Goal: Check status: Check status

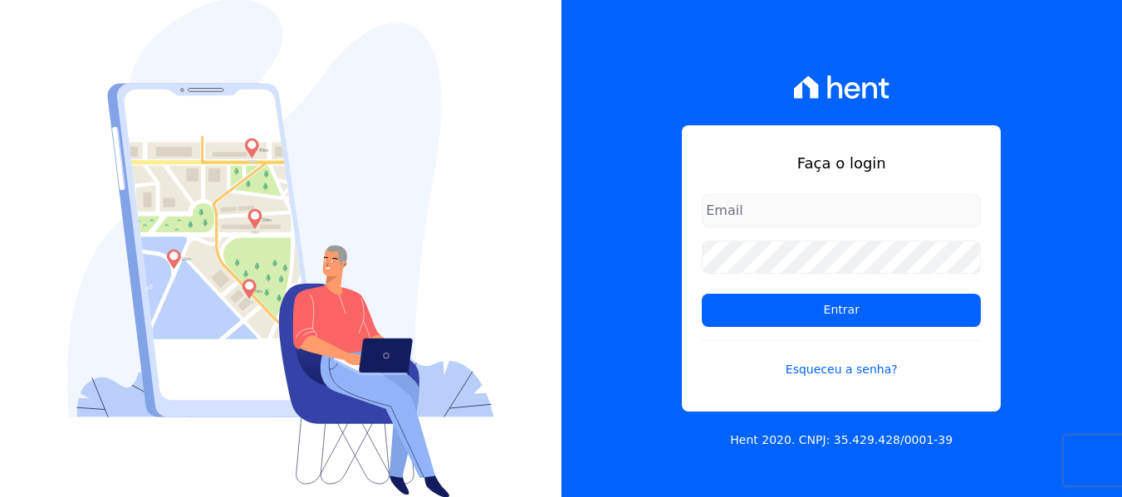
click at [854, 215] on input "email" at bounding box center [841, 210] width 279 height 33
type input "joao@grupovitoriasp.com.br"
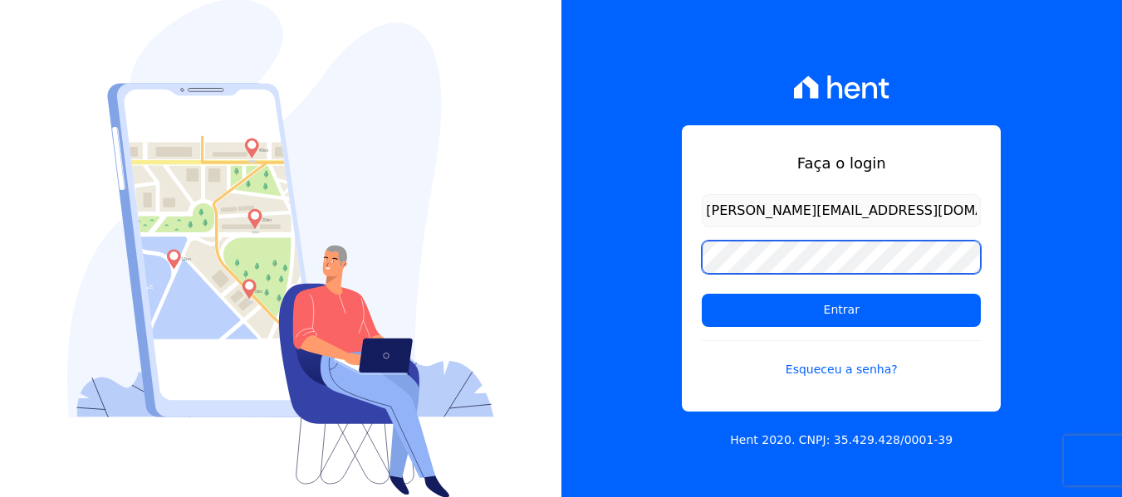
click at [702, 294] on input "Entrar" at bounding box center [841, 310] width 279 height 33
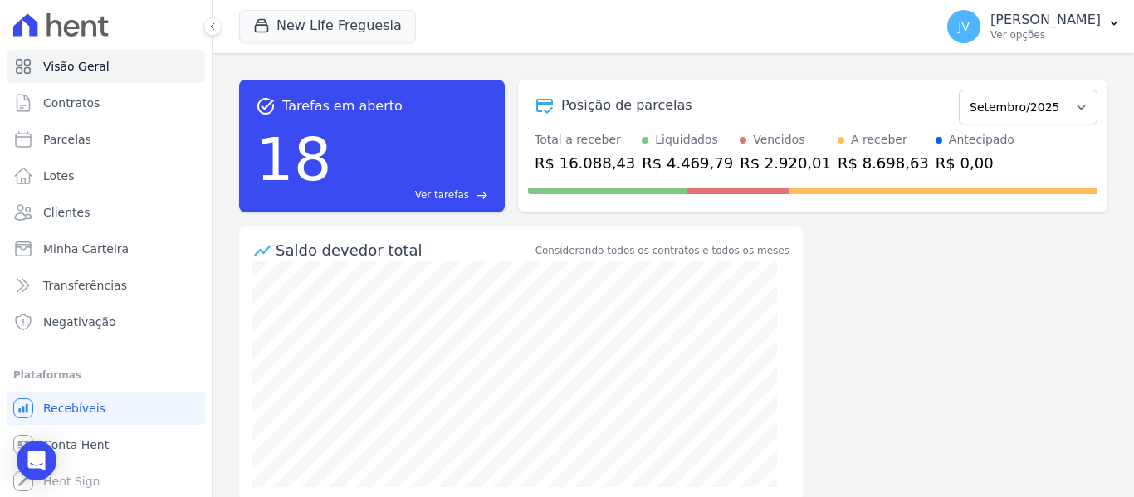
click at [808, 76] on div "task_alt Tarefas em aberto 18 Ver tarefas east Posição de parcelas Setembro/202…" at bounding box center [673, 145] width 869 height 159
click at [347, 17] on button "New Life Freguesia" at bounding box center [327, 26] width 177 height 32
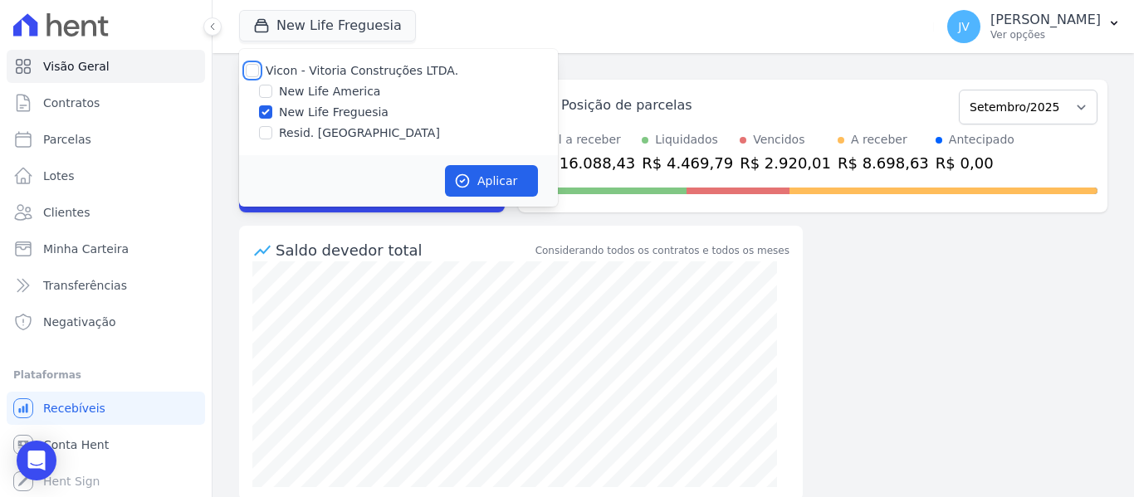
click at [250, 70] on input "Vicon - Vitoria Construções LTDA." at bounding box center [252, 70] width 13 height 13
checkbox input "true"
click at [497, 184] on button "Aplicar" at bounding box center [491, 181] width 93 height 32
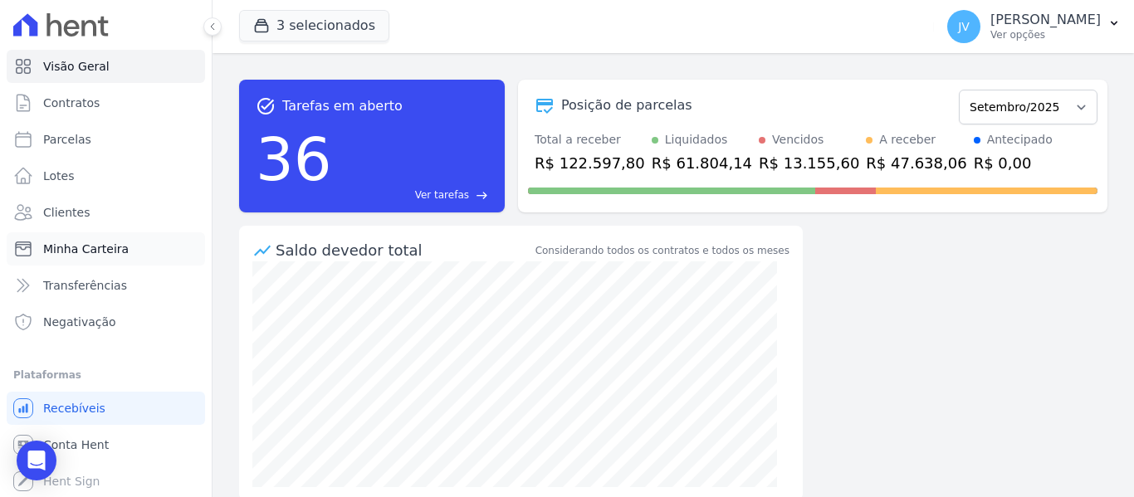
click at [104, 252] on span "Minha Carteira" at bounding box center [86, 249] width 86 height 17
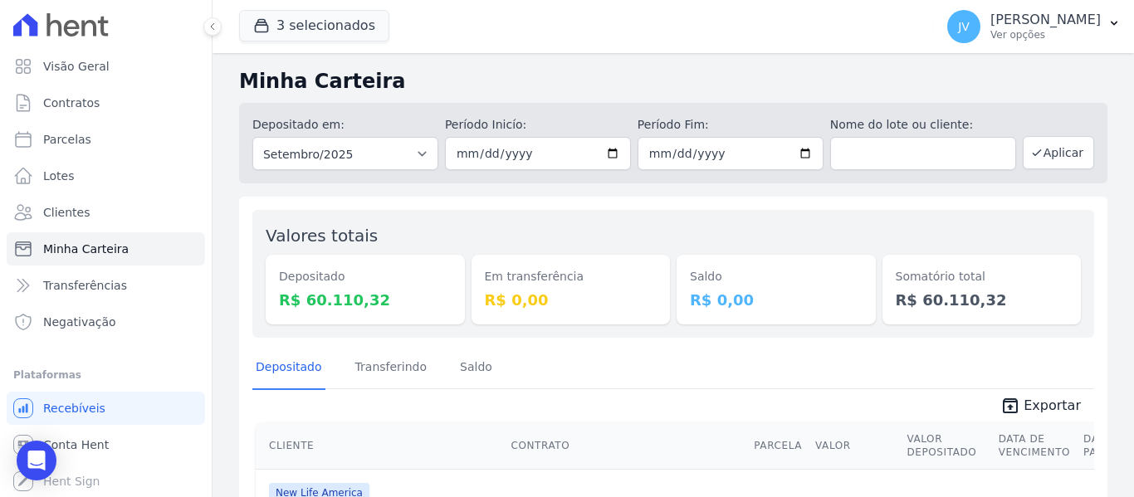
click at [722, 242] on div "Saldo R$ 0,00" at bounding box center [776, 273] width 199 height 101
drag, startPoint x: 722, startPoint y: 242, endPoint x: 582, endPoint y: 226, distance: 140.5
click at [582, 226] on div "Valores totais Depositado R$ 60.110,32 Em transferência R$ 0,00 [GEOGRAPHIC_DAT…" at bounding box center [673, 274] width 842 height 128
click at [518, 224] on div "Em transferência R$ 0,00" at bounding box center [571, 273] width 199 height 101
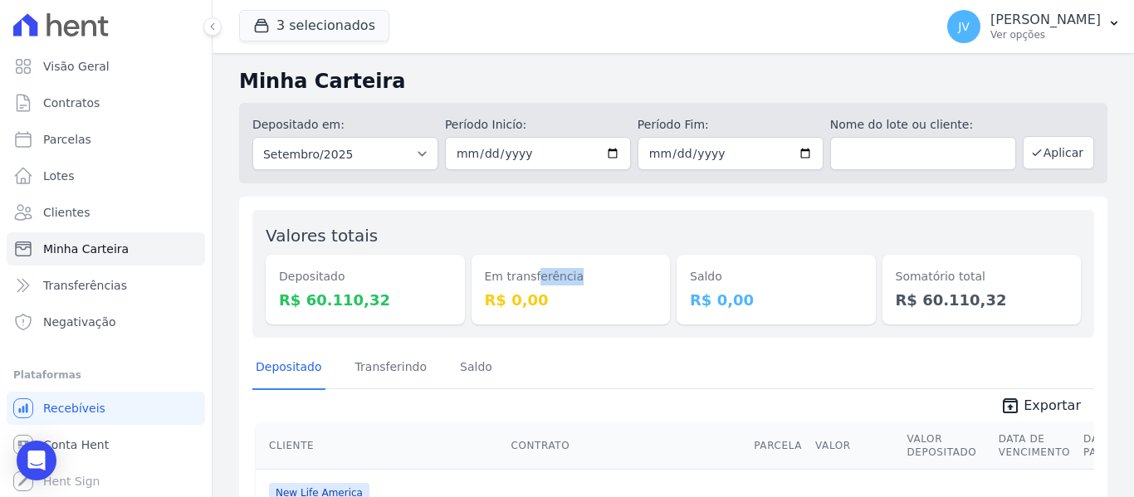
click at [518, 224] on div "Em transferência R$ 0,00" at bounding box center [571, 273] width 199 height 101
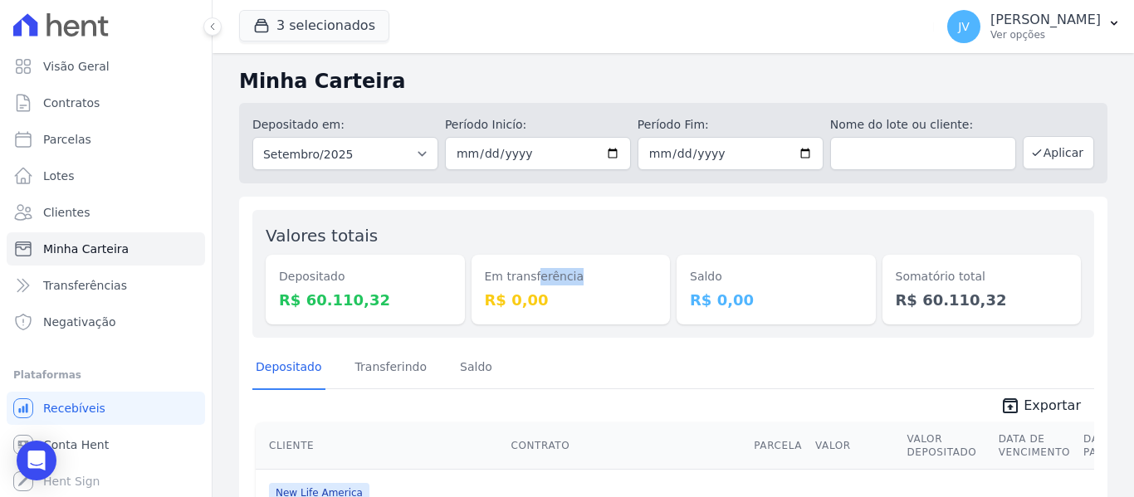
click at [518, 224] on div "Em transferência R$ 0,00" at bounding box center [571, 273] width 199 height 101
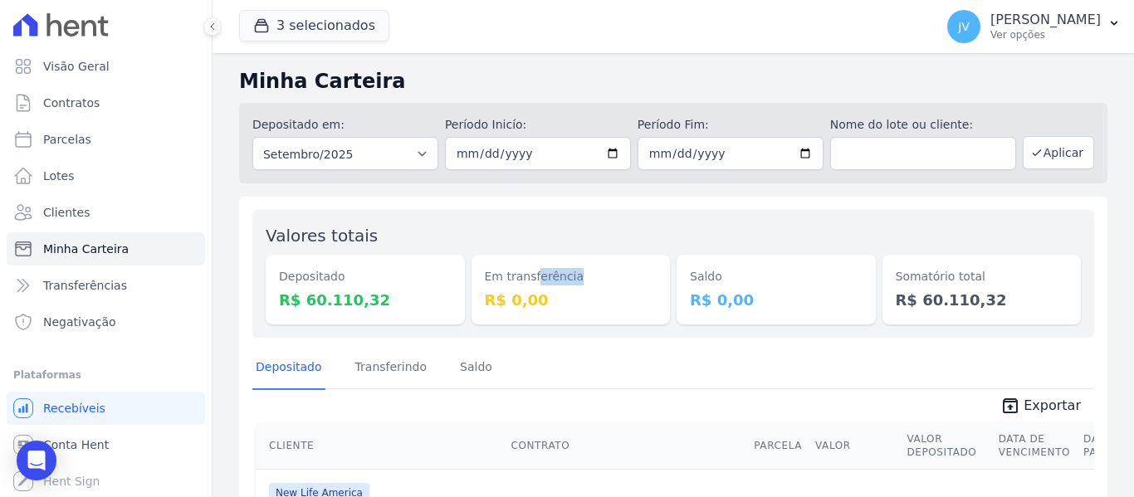
click at [518, 224] on div "Em transferência R$ 0,00" at bounding box center [571, 273] width 199 height 101
